Goal: Task Accomplishment & Management: Complete application form

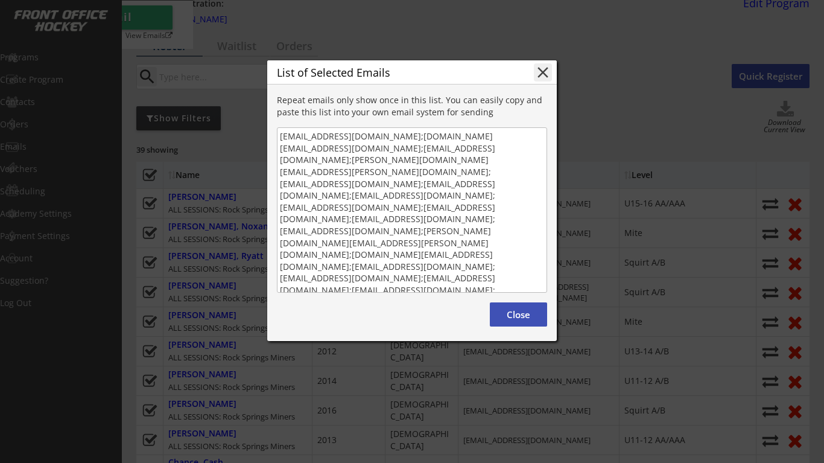
scroll to position [1, 0]
click at [526, 318] on button "Close" at bounding box center [518, 314] width 57 height 24
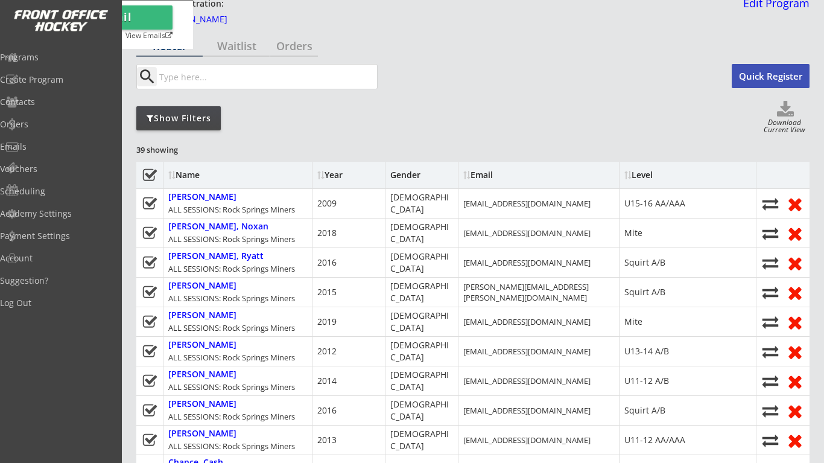
click at [150, 175] on use at bounding box center [149, 174] width 14 height 12
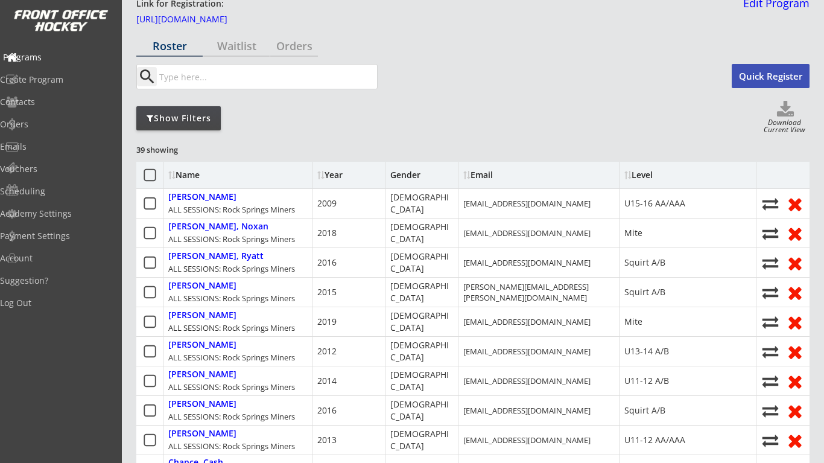
click at [60, 60] on div "Programs" at bounding box center [57, 57] width 109 height 8
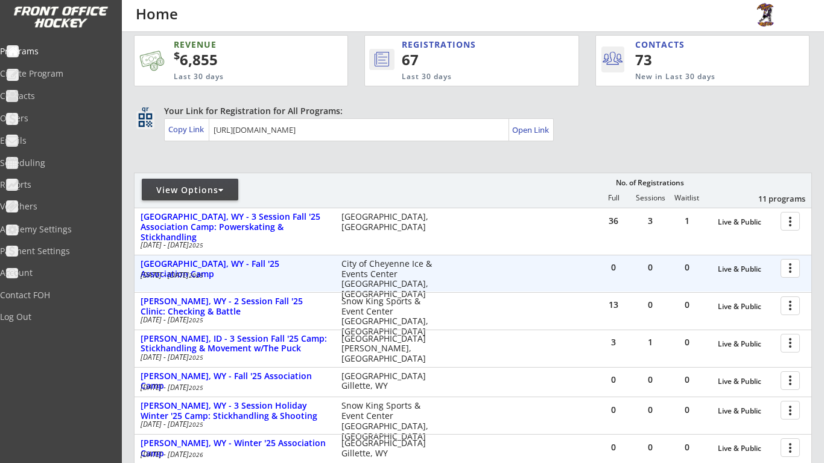
scroll to position [9, 0]
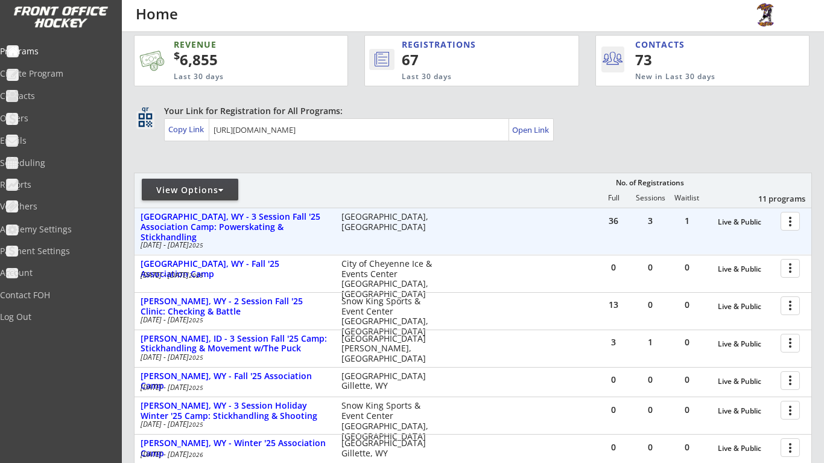
click at [798, 224] on div at bounding box center [792, 220] width 21 height 21
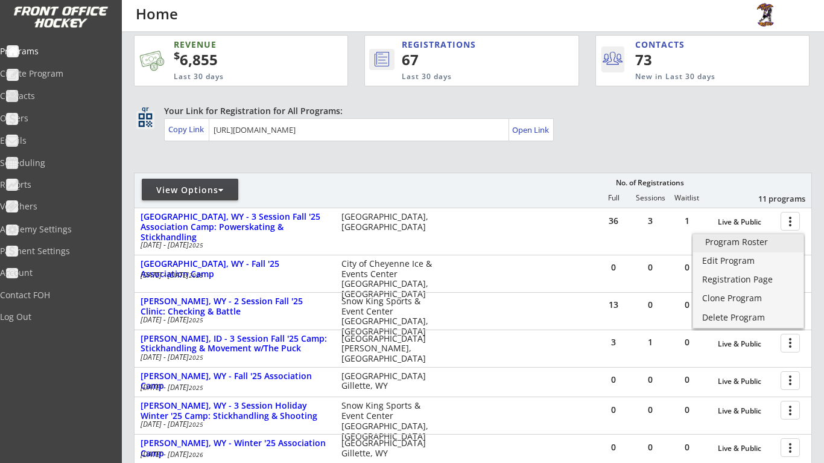
click at [775, 248] on link "Program Roster" at bounding box center [748, 243] width 110 height 18
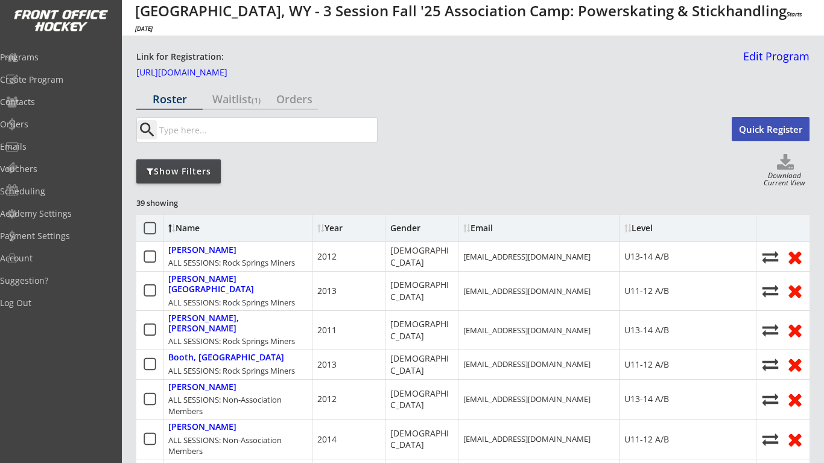
click at [247, 106] on div "Waitlist (1)" at bounding box center [236, 99] width 66 height 21
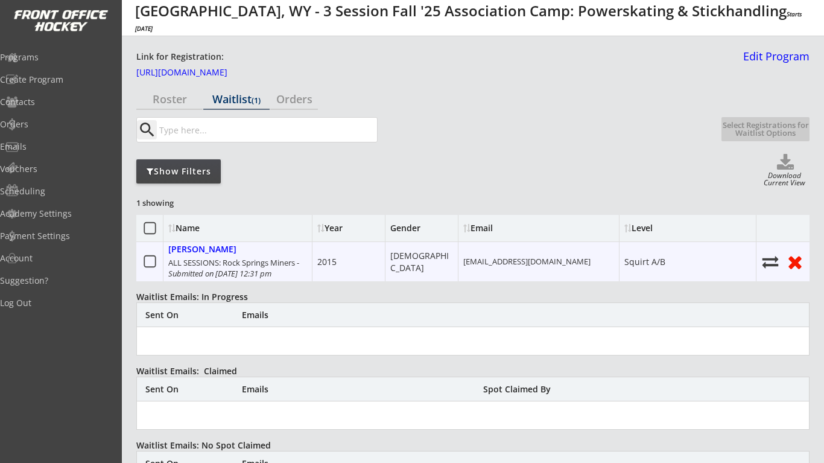
click at [766, 262] on icon at bounding box center [770, 261] width 18 height 16
select select ""Register Player - No Payment""
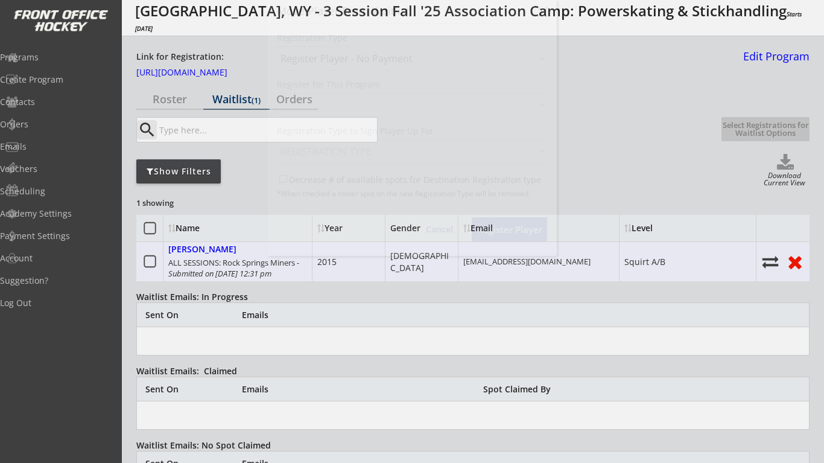
select select ""1348695171700984260__LOOKUP__1750437305996x921912304186425300""
select select ""1348695171700984260__LOOKUP__1750436831479x585061146860191700""
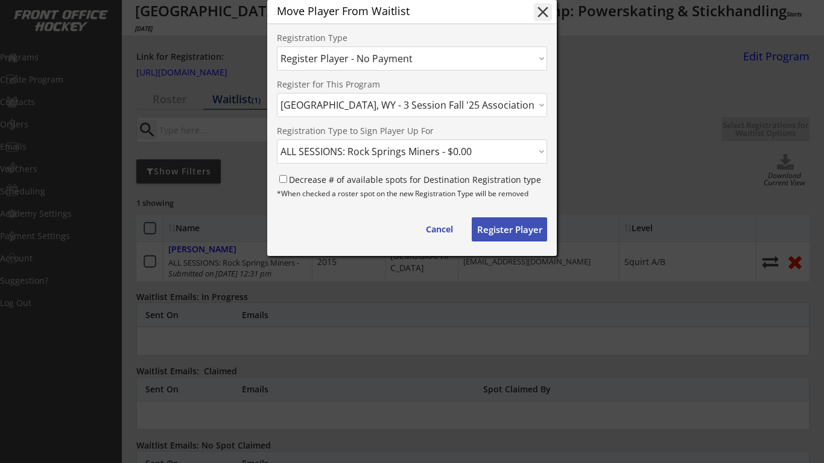
click at [499, 241] on button "Register Player" at bounding box center [509, 229] width 75 height 24
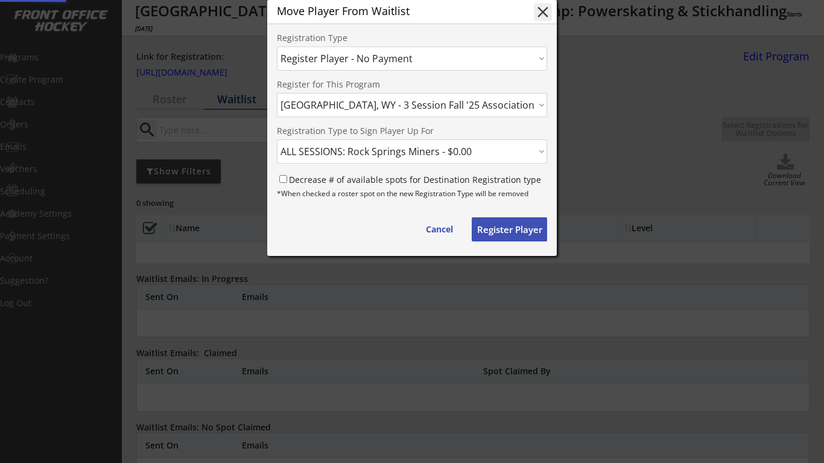
select select ""PLACEHOLDER_1427118222253""
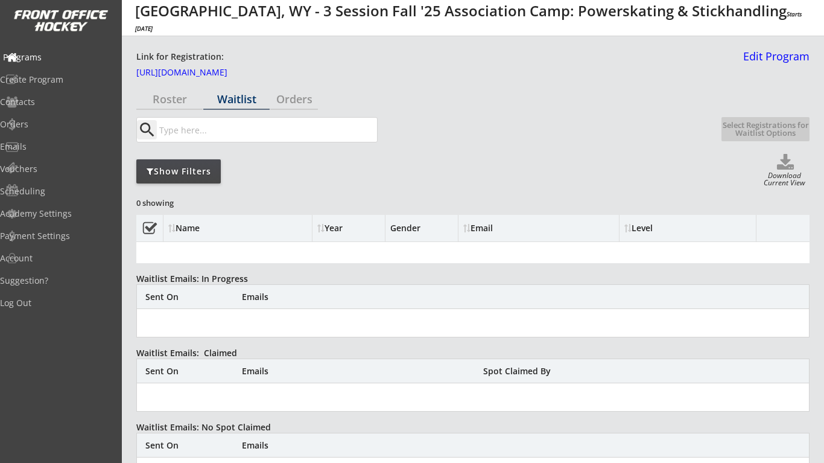
click at [55, 53] on div "Programs" at bounding box center [57, 57] width 109 height 8
